Goal: Task Accomplishment & Management: Manage account settings

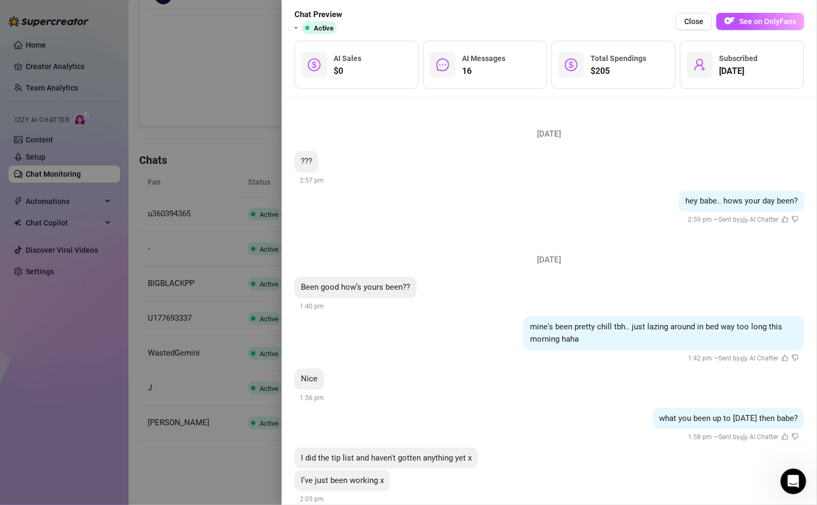
scroll to position [1526, 0]
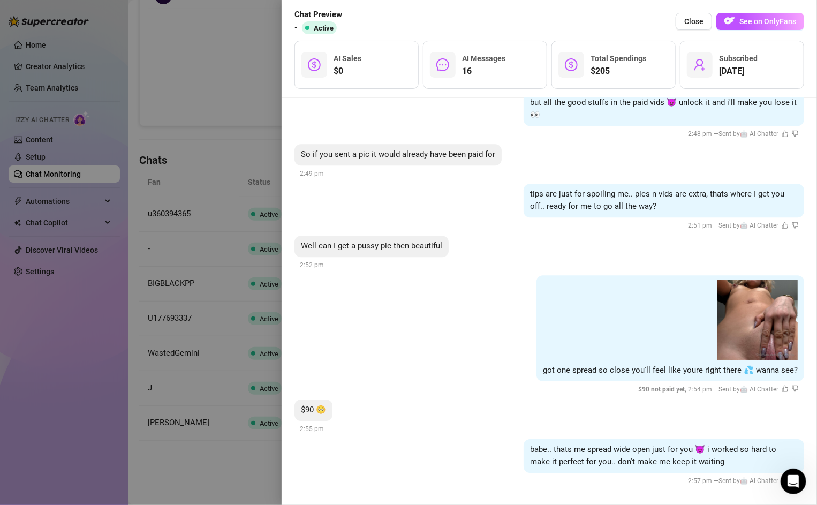
drag, startPoint x: 574, startPoint y: 21, endPoint x: 522, endPoint y: 12, distance: 52.7
click at [523, 13] on div "Chat Preview - Active Close See on OnlyFans" at bounding box center [550, 22] width 510 height 26
click at [694, 20] on span "Close" at bounding box center [693, 21] width 19 height 9
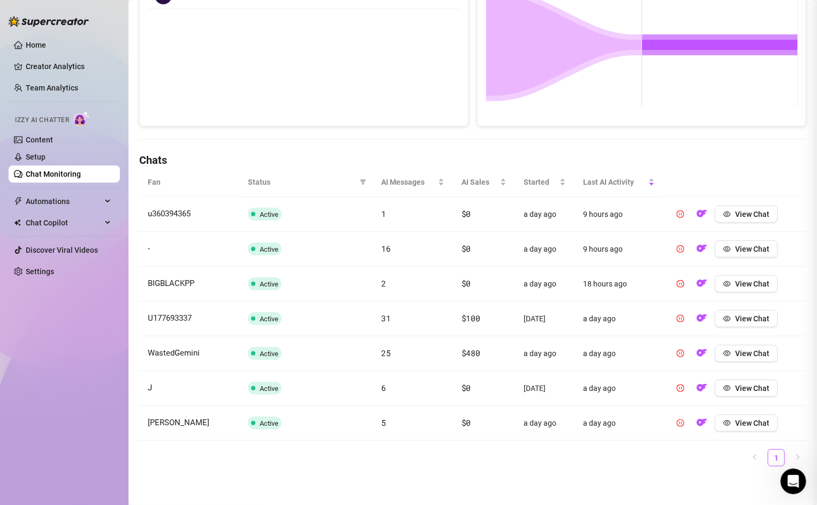
scroll to position [0, 0]
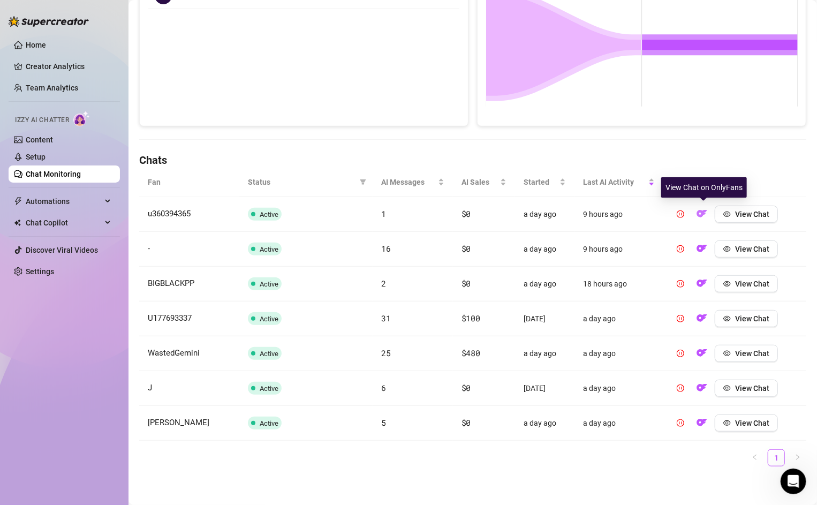
click at [701, 212] on img "button" at bounding box center [702, 213] width 11 height 11
click at [59, 59] on link "Creator Analytics" at bounding box center [69, 66] width 86 height 17
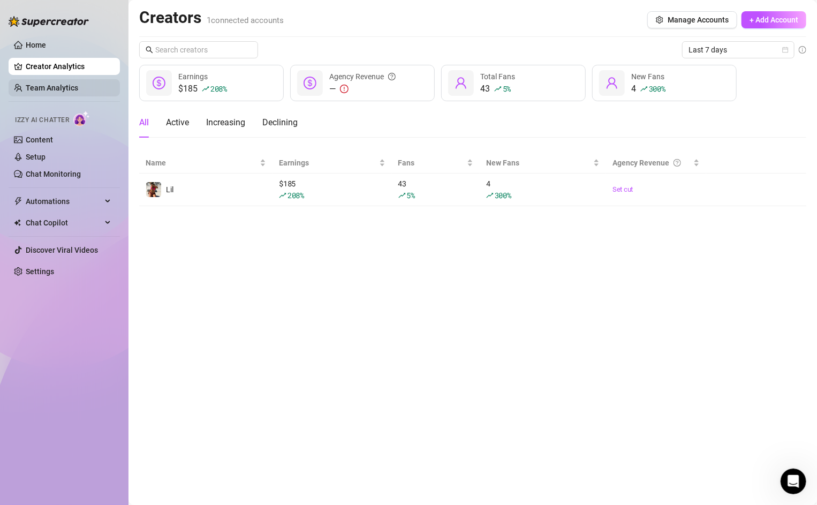
click at [61, 84] on link "Team Analytics" at bounding box center [52, 88] width 52 height 9
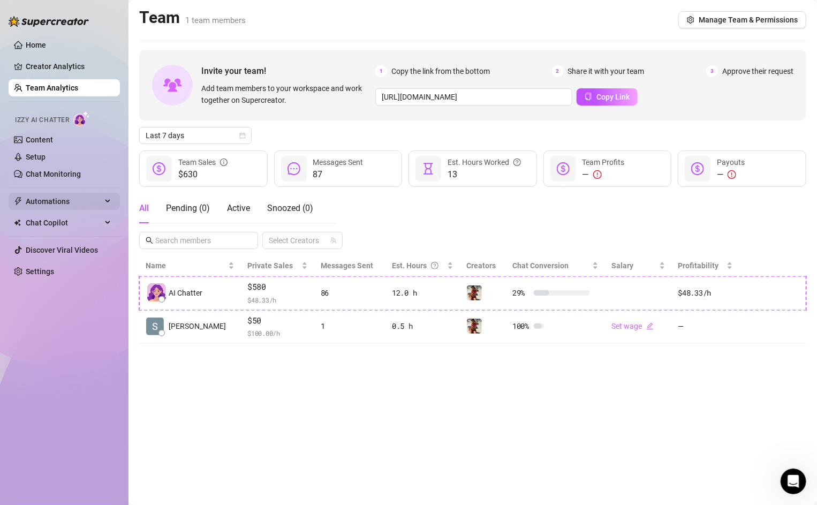
click at [53, 208] on span "Automations" at bounding box center [64, 201] width 76 height 17
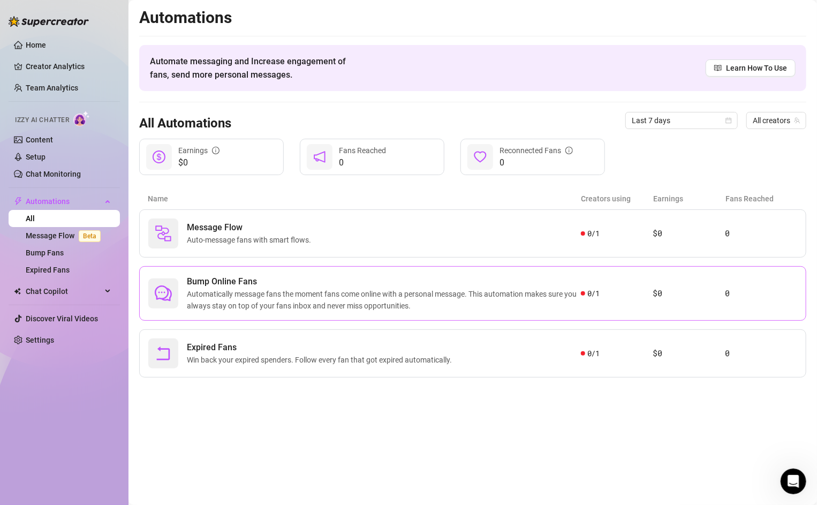
click at [203, 291] on span "Automatically message fans the moment fans come online with a personal message.…" at bounding box center [384, 300] width 394 height 24
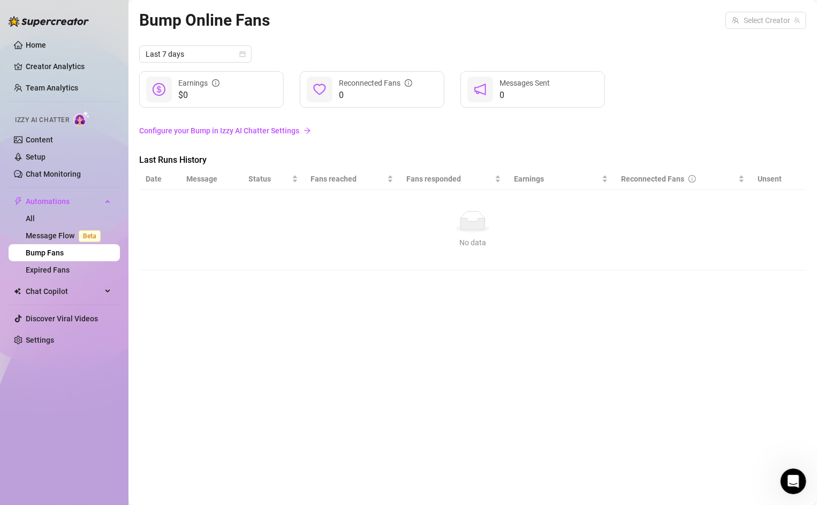
click at [247, 133] on link "Configure your Bump in Izzy AI Chatter Settings" at bounding box center [472, 131] width 667 height 12
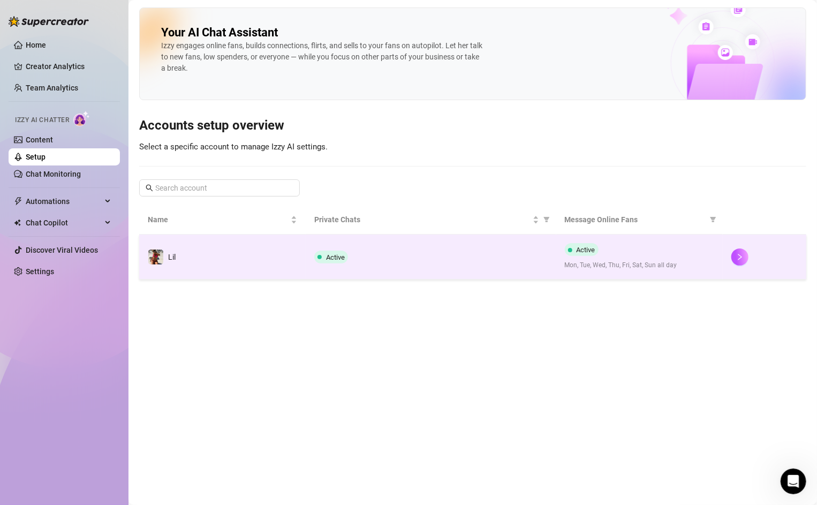
click at [384, 255] on div "Active" at bounding box center [430, 257] width 233 height 13
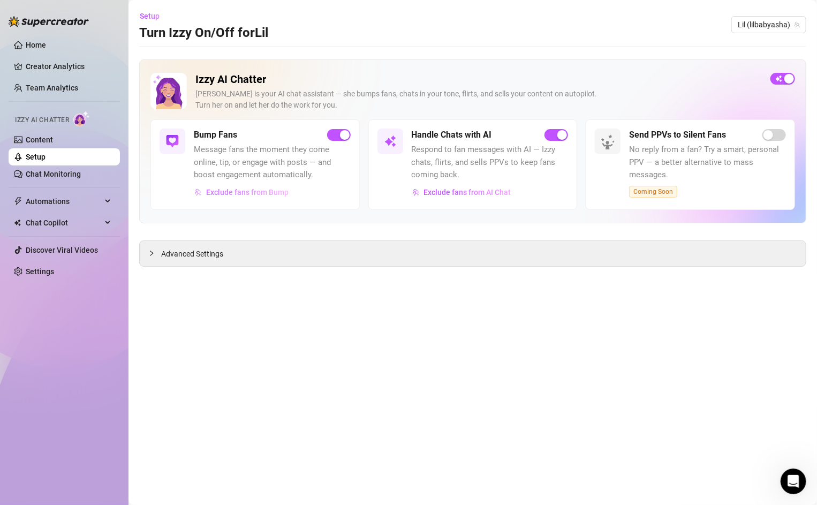
click at [252, 195] on span "Exclude fans from Bump" at bounding box center [247, 192] width 82 height 9
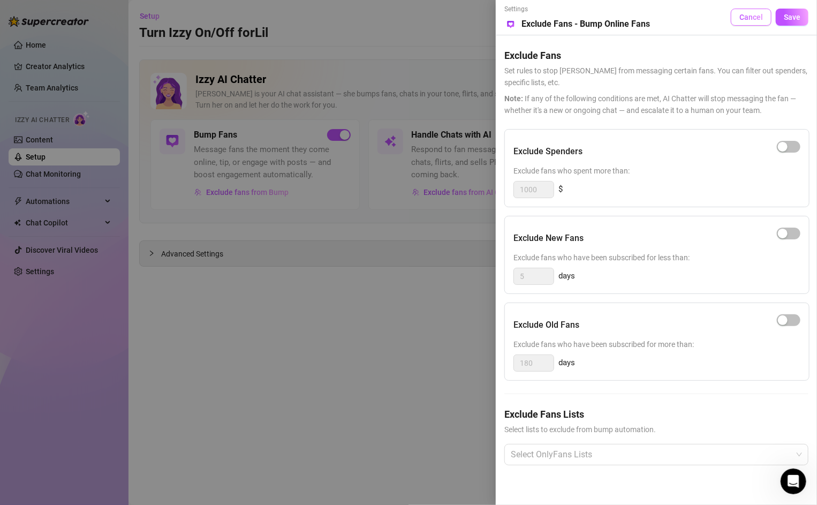
click at [754, 19] on span "Cancel" at bounding box center [752, 17] width 24 height 9
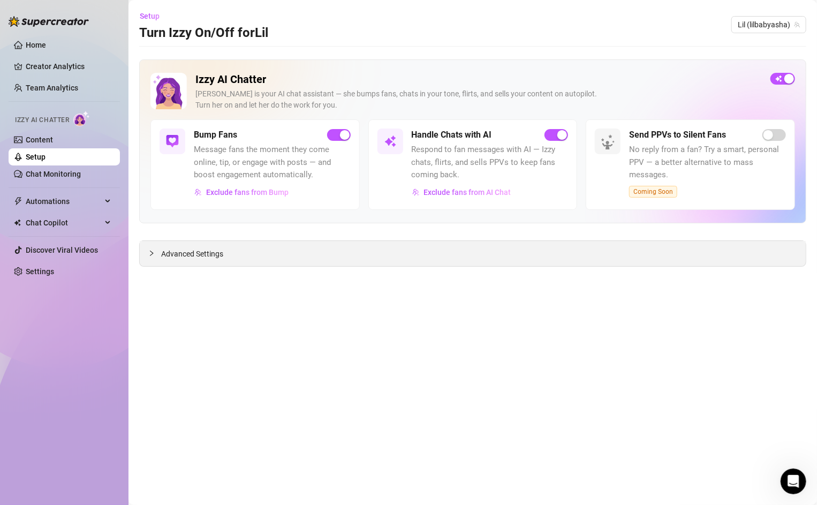
click at [198, 248] on span "Advanced Settings" at bounding box center [192, 254] width 62 height 12
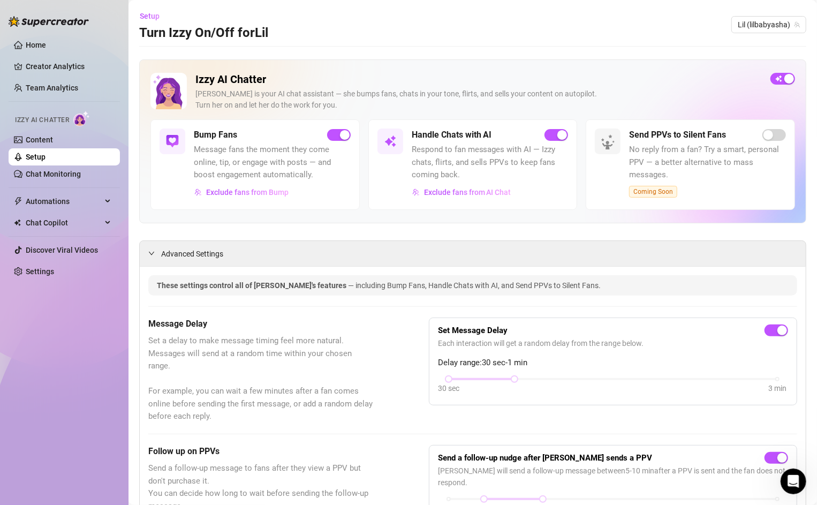
scroll to position [1, 0]
